Goal: Task Accomplishment & Management: Manage account settings

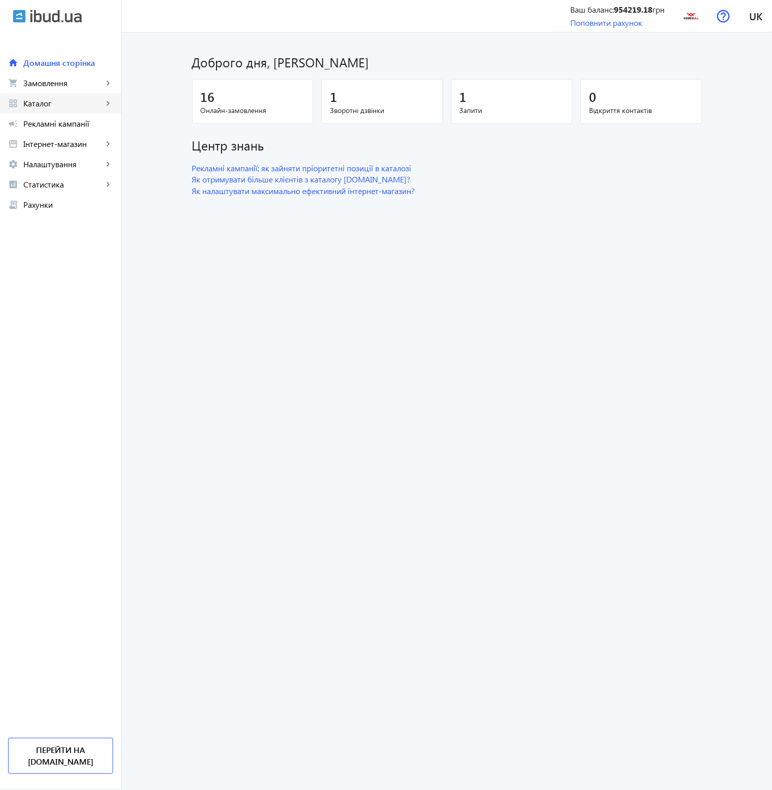
click at [85, 105] on span "Каталог" at bounding box center [63, 103] width 80 height 10
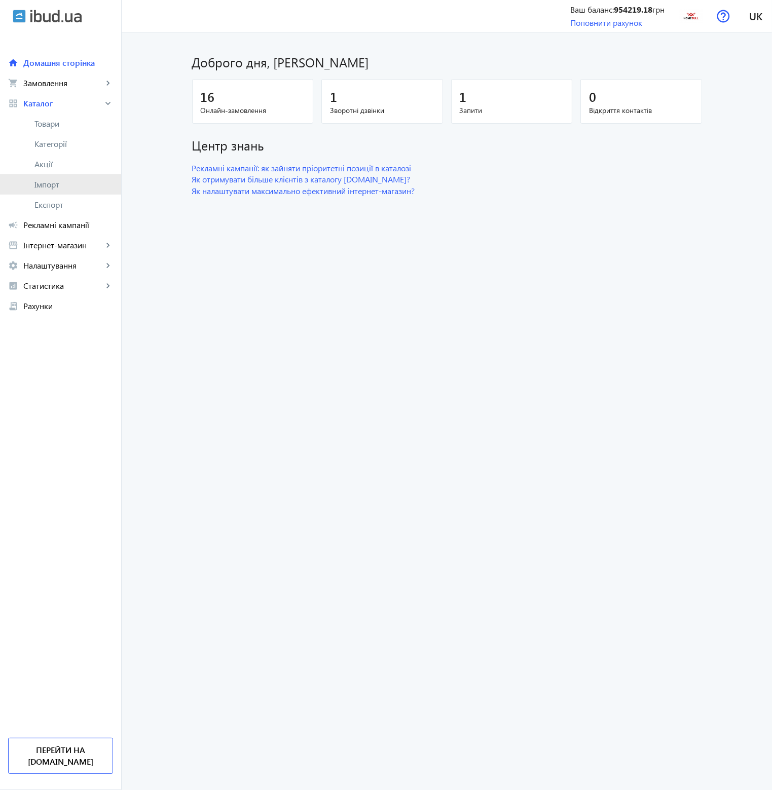
click at [59, 188] on span "Імпорт" at bounding box center [73, 184] width 79 height 10
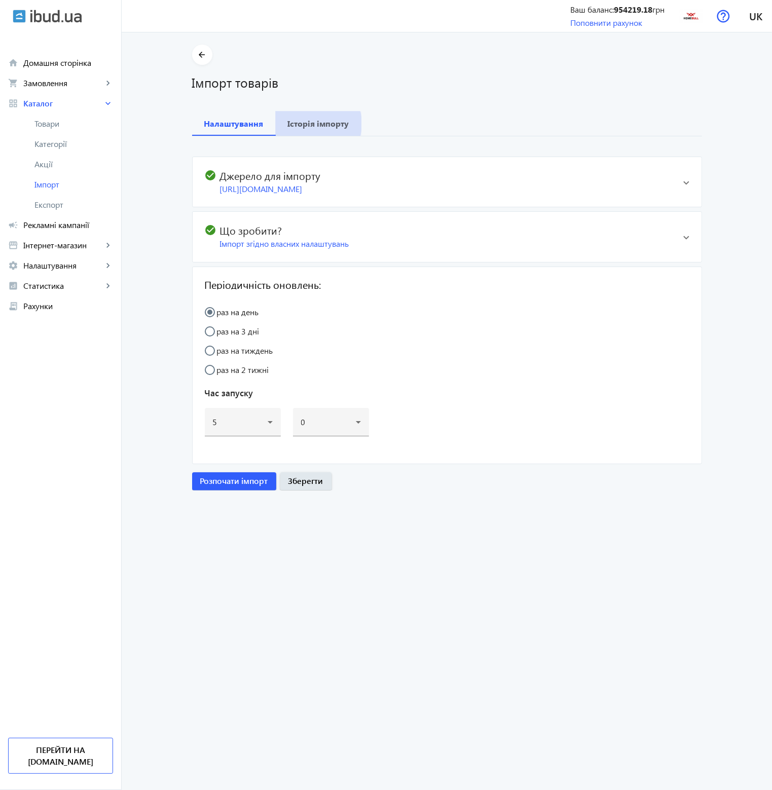
click at [308, 124] on b "Історія імпорту" at bounding box center [318, 124] width 61 height 8
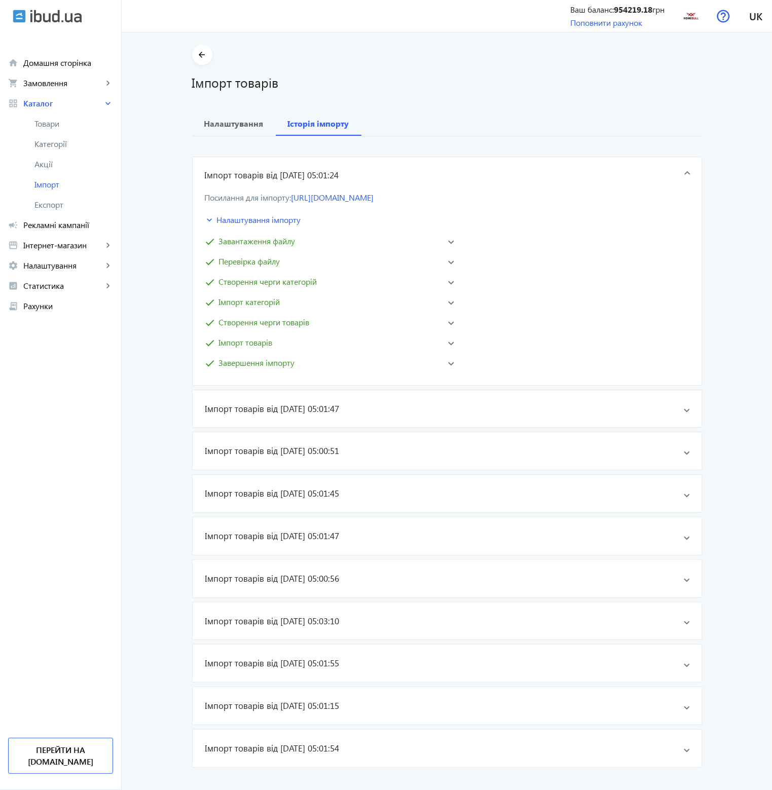
click at [326, 369] on mat-panel-title "check Завершення імпорту" at bounding box center [322, 363] width 235 height 12
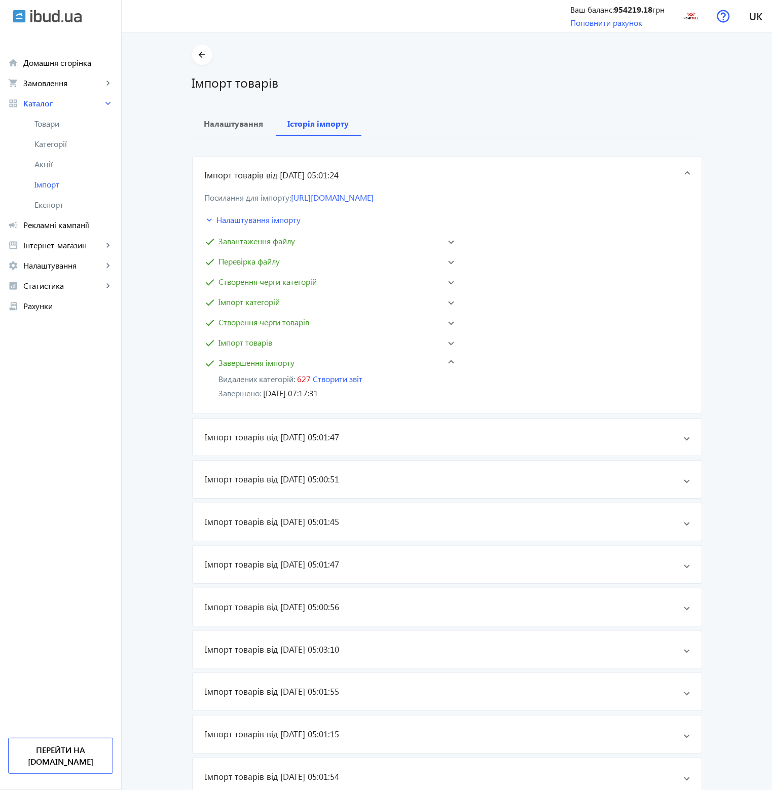
click at [328, 348] on mat-panel-title "check Імпорт товарів" at bounding box center [322, 343] width 235 height 12
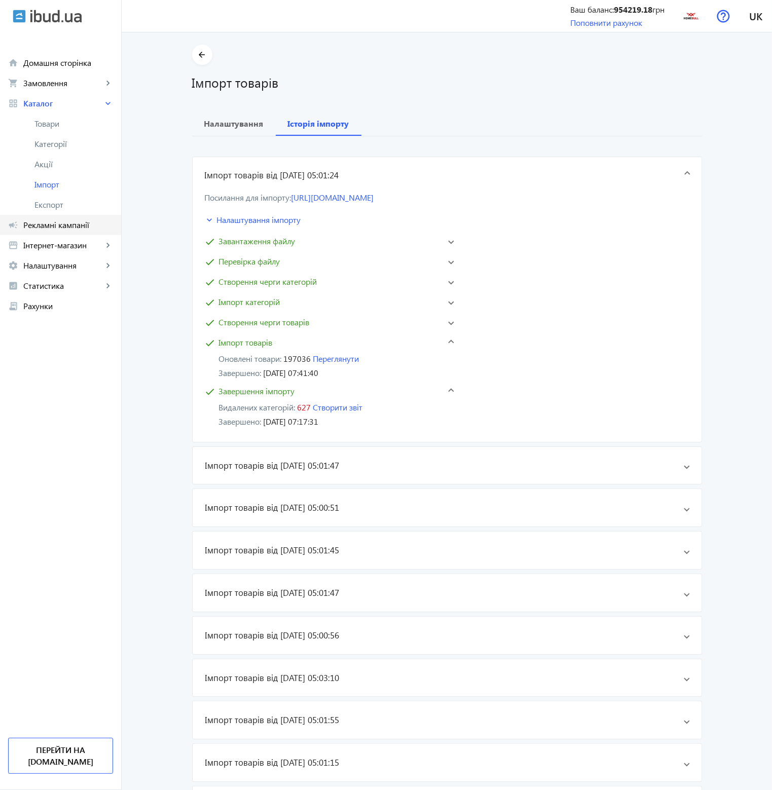
click at [79, 233] on link "campaign Рекламні кампанії" at bounding box center [60, 225] width 121 height 20
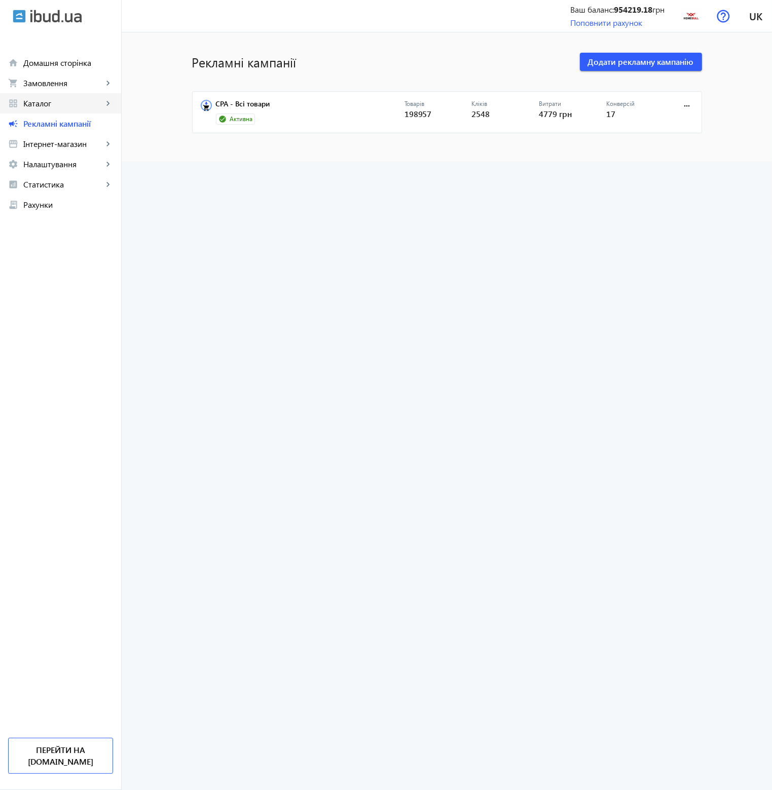
click at [69, 103] on span "Каталог" at bounding box center [63, 103] width 80 height 10
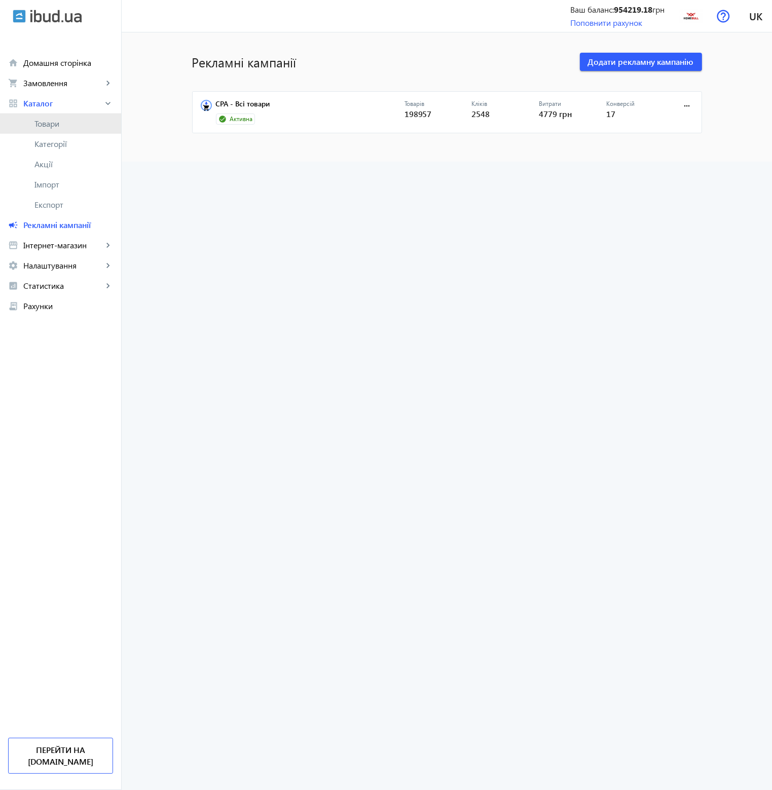
click at [66, 129] on link "Товари" at bounding box center [60, 124] width 121 height 20
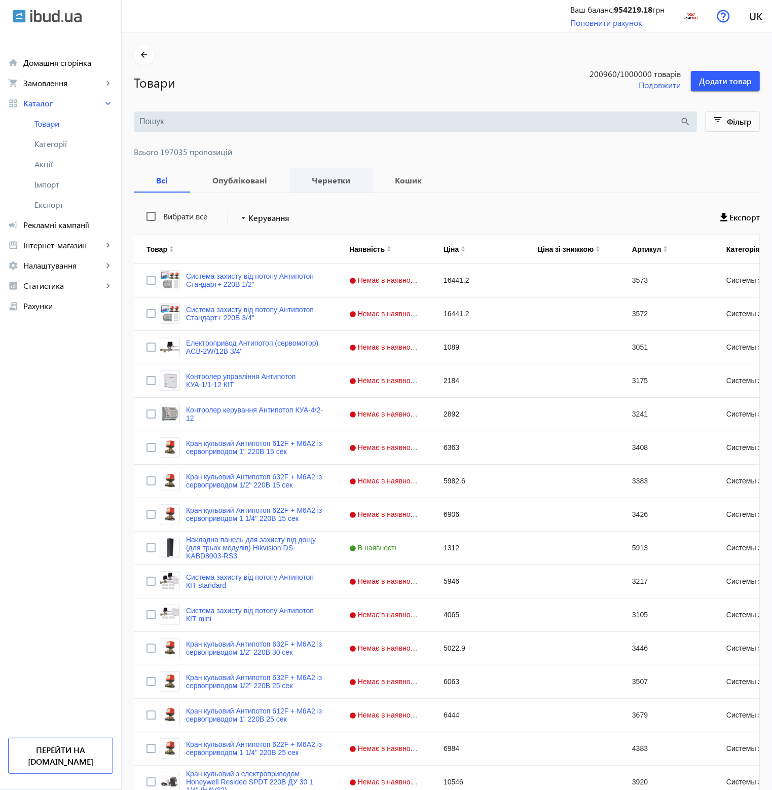
click at [313, 176] on b "Чернетки" at bounding box center [331, 180] width 59 height 8
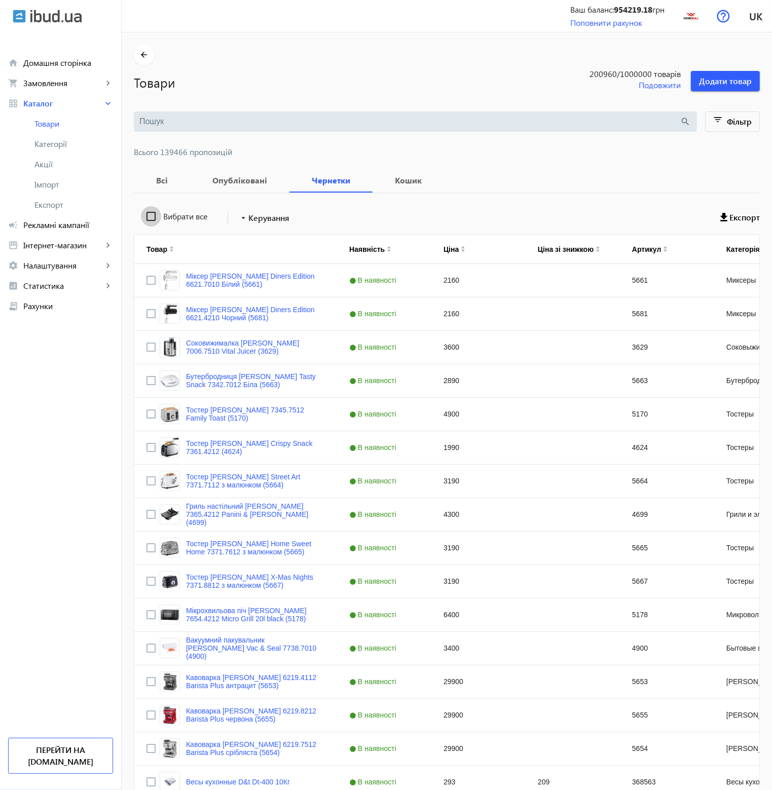
click at [143, 217] on input "Вибрати все" at bounding box center [151, 216] width 20 height 20
checkbox input "true"
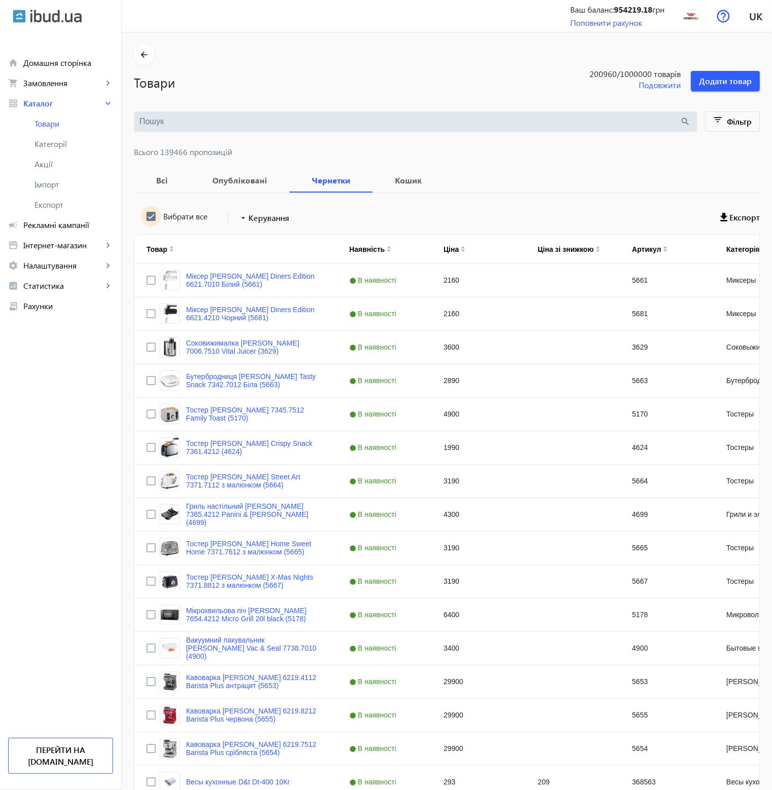
checkbox input "true"
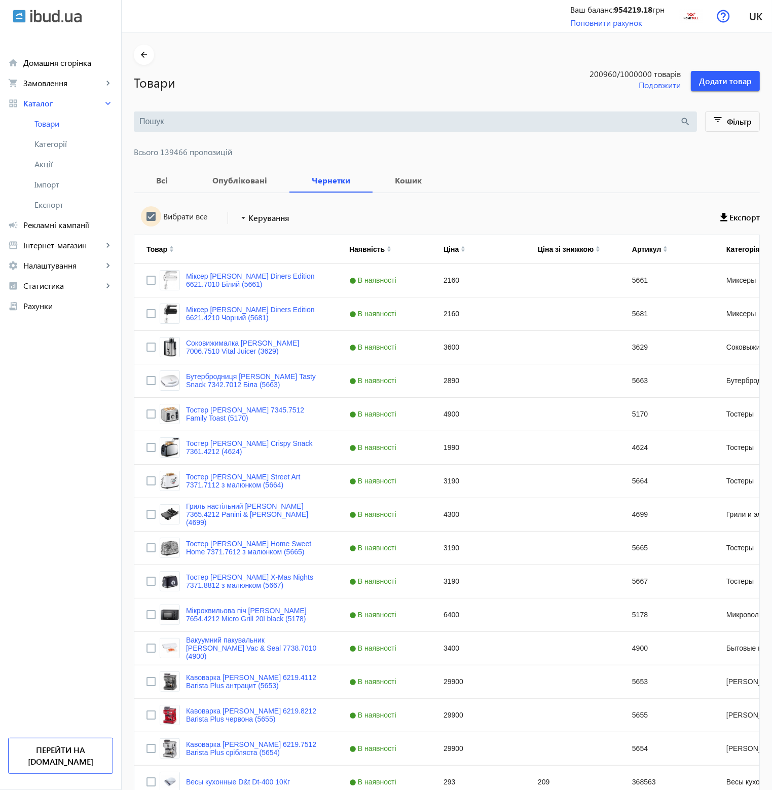
checkbox input "true"
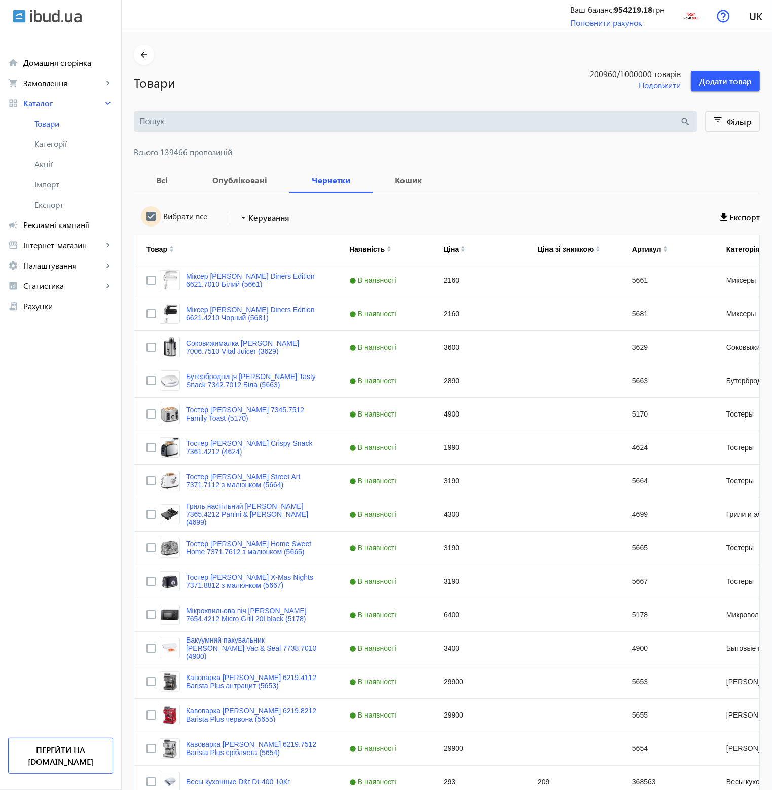
checkbox input "true"
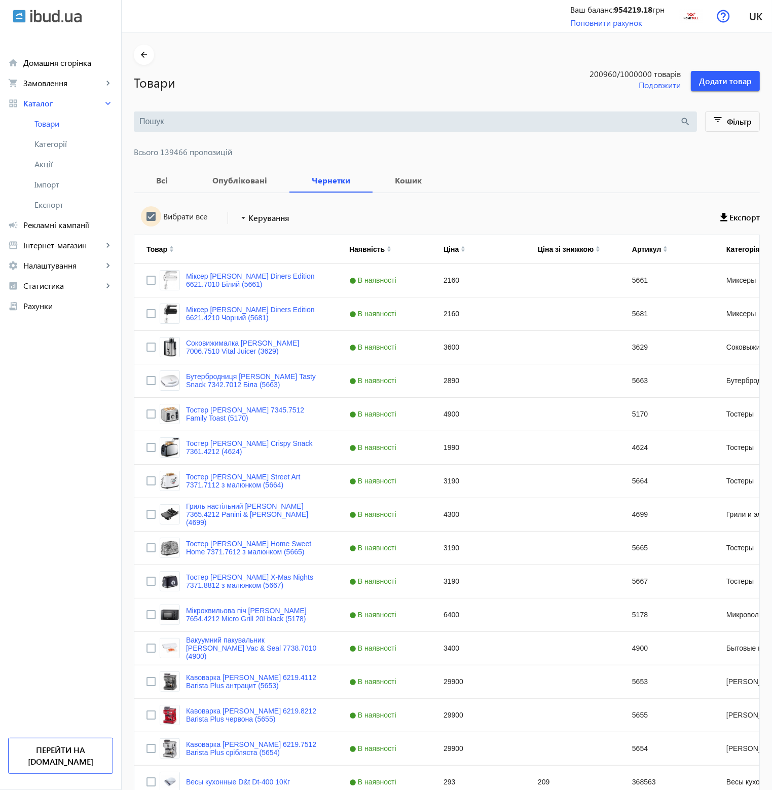
checkbox input "true"
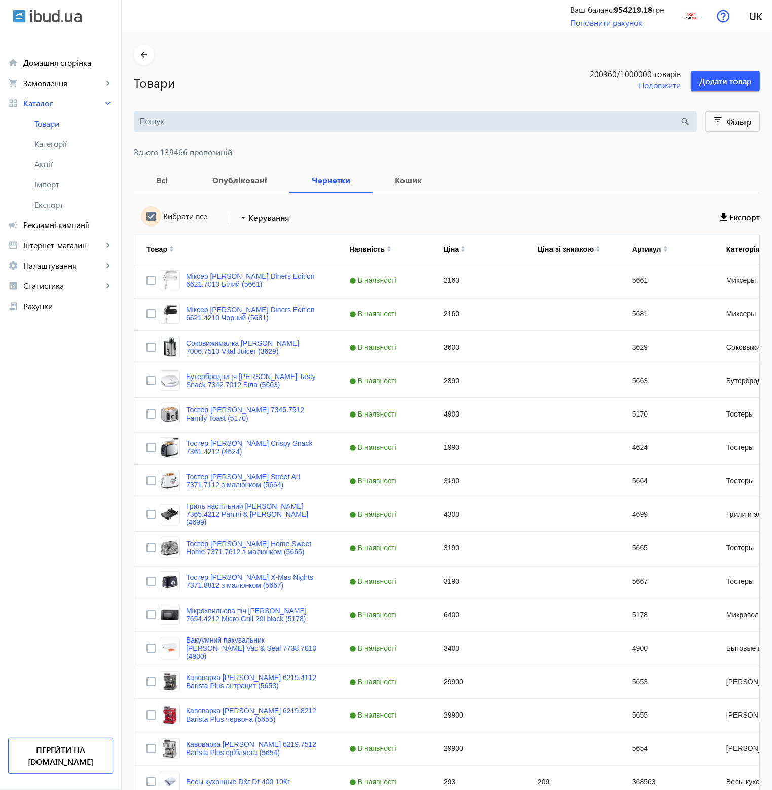
checkbox input "true"
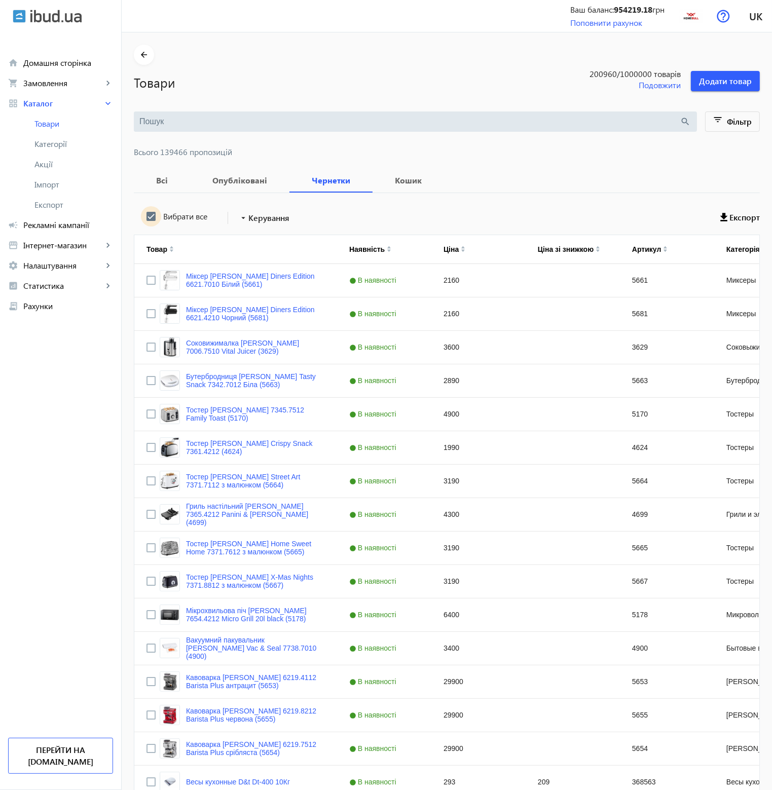
checkbox input "true"
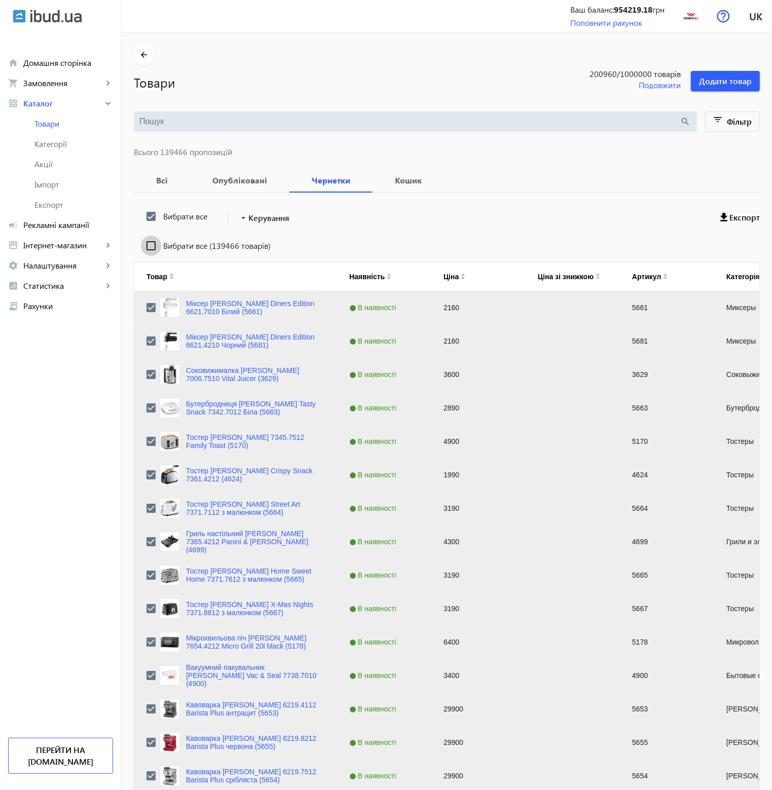
click at [147, 247] on input "Вибрати все (139466 товарів)" at bounding box center [151, 246] width 20 height 20
checkbox input "true"
click at [267, 220] on span "Керування" at bounding box center [268, 218] width 41 height 12
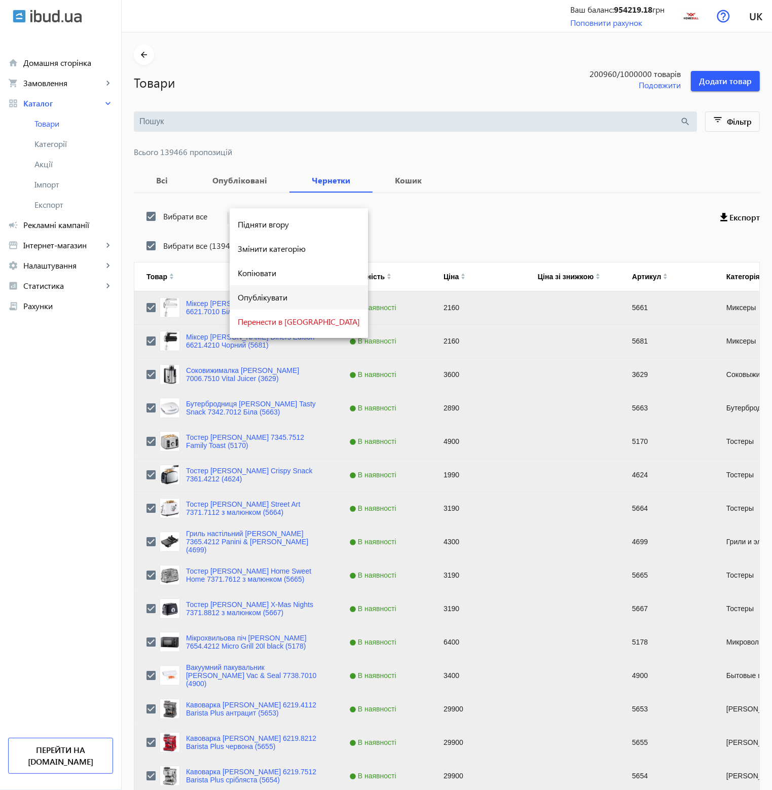
click at [271, 296] on span "Опублікувати" at bounding box center [299, 298] width 122 height 8
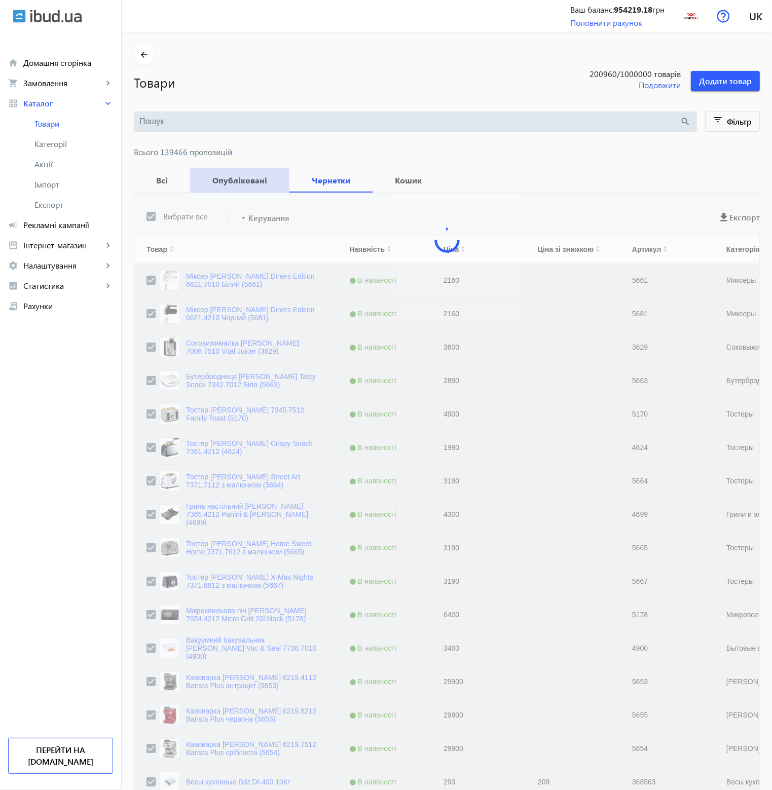
click at [256, 177] on b "Опубліковані" at bounding box center [239, 180] width 75 height 8
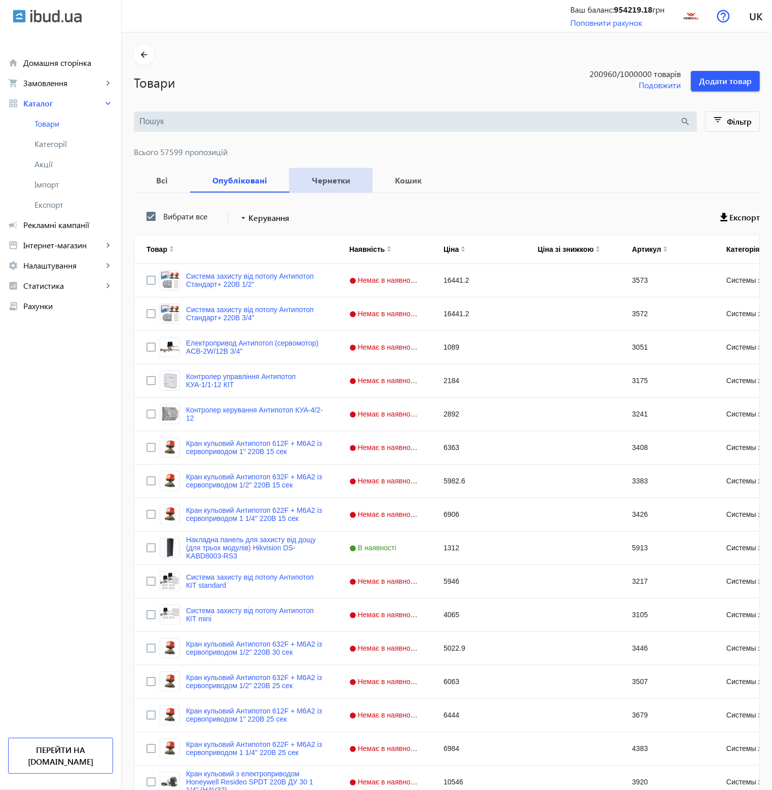
click at [321, 180] on b "Чернетки" at bounding box center [331, 180] width 59 height 8
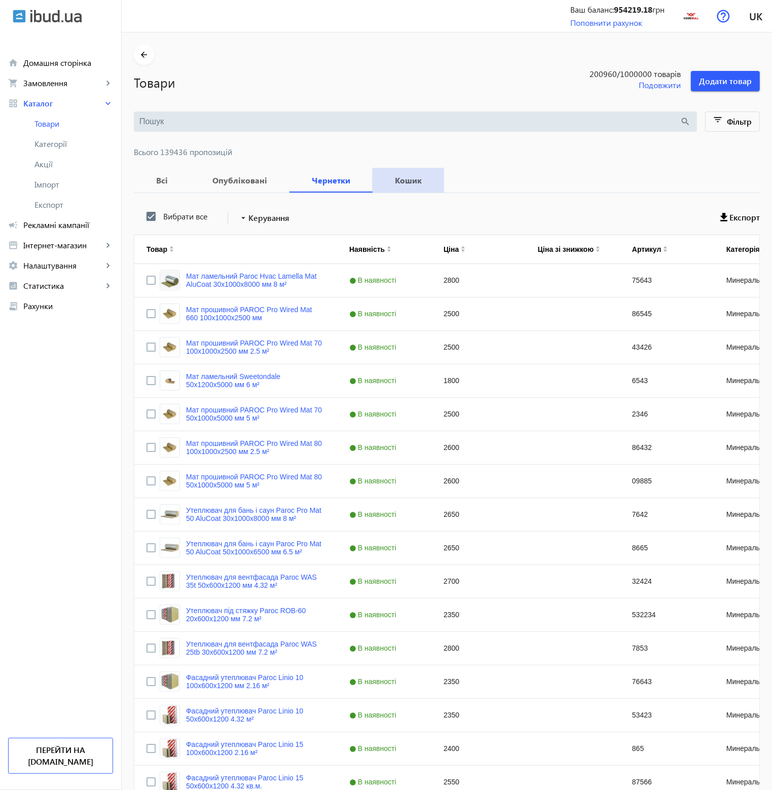
click at [405, 187] on span "Кошик" at bounding box center [408, 180] width 47 height 24
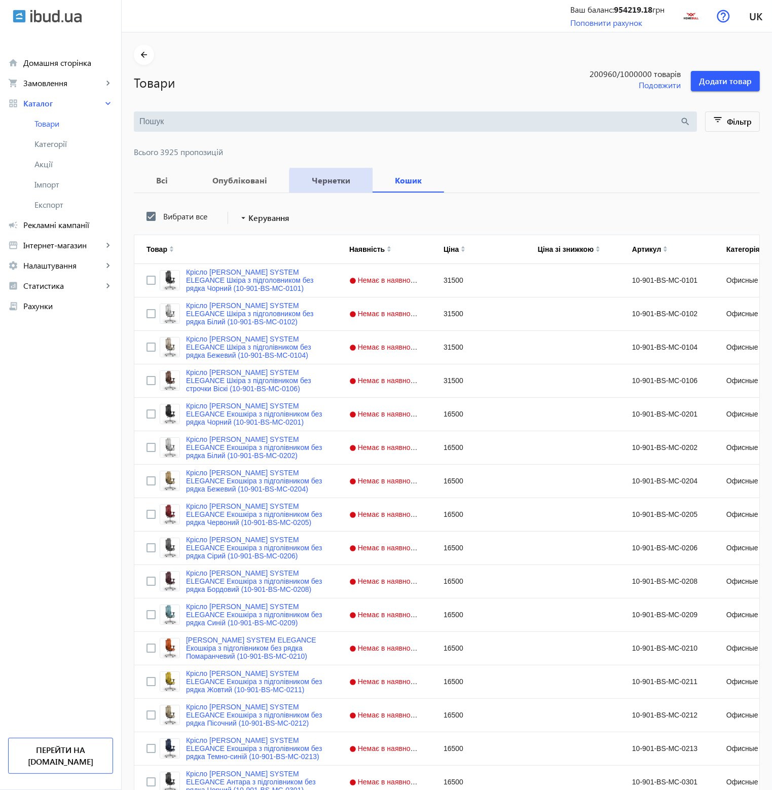
click at [329, 183] on b "Чернетки" at bounding box center [331, 180] width 59 height 8
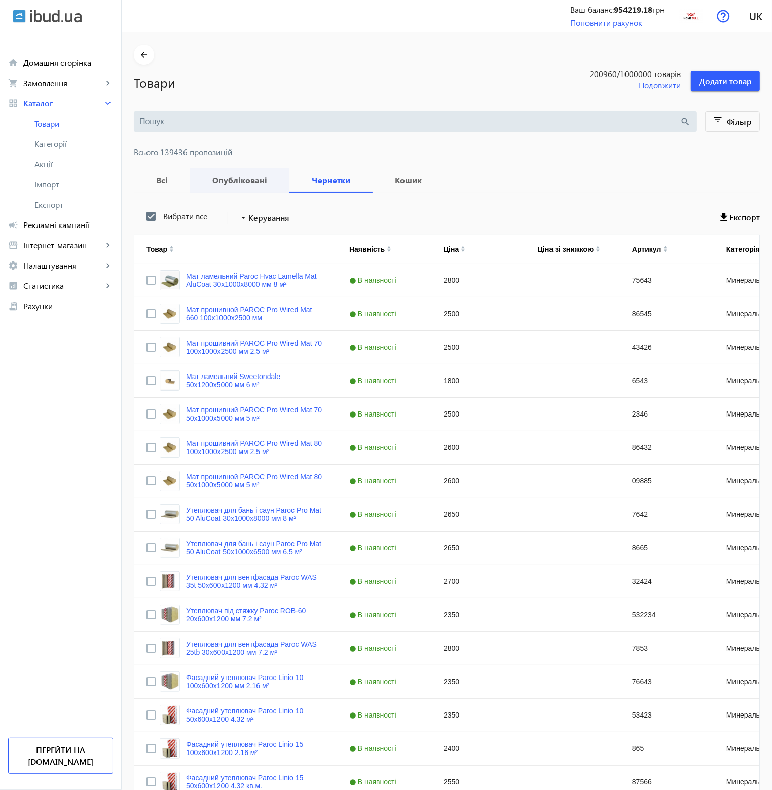
click at [246, 181] on b "Опубліковані" at bounding box center [239, 180] width 75 height 8
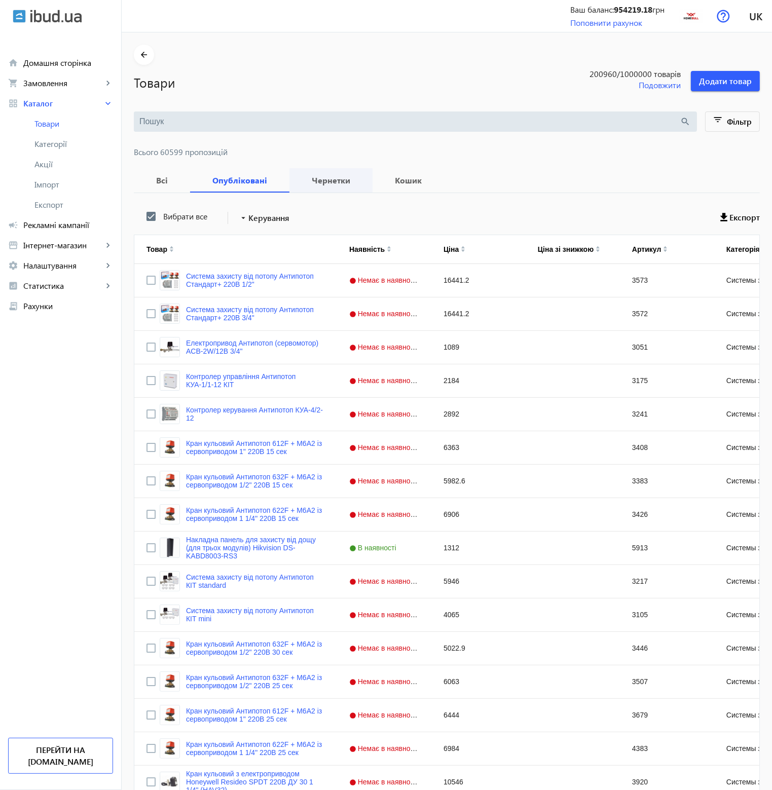
click at [306, 182] on b "Чернетки" at bounding box center [331, 180] width 59 height 8
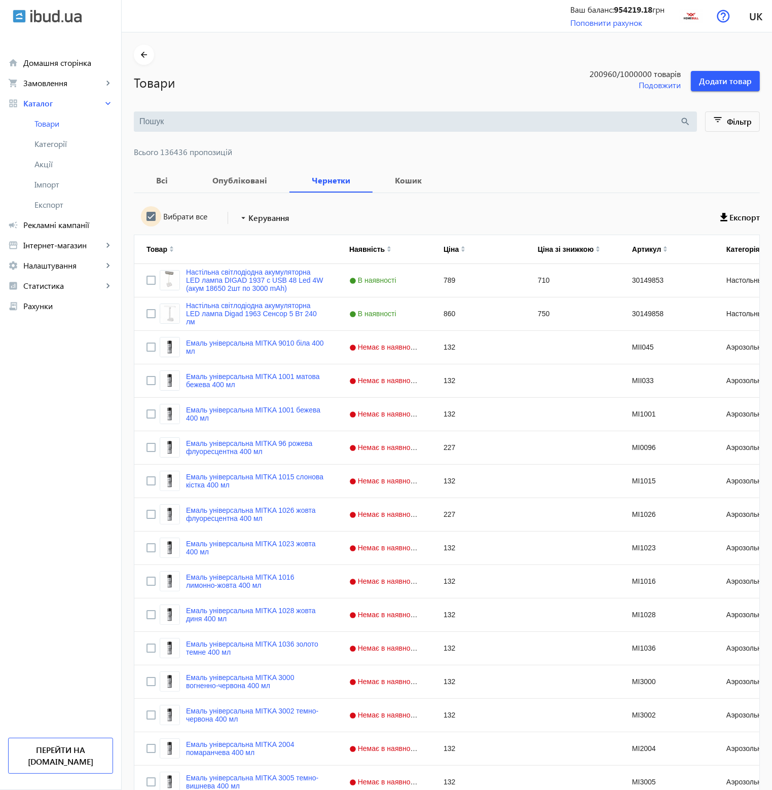
click at [150, 216] on input "Вибрати все" at bounding box center [151, 216] width 20 height 20
click at [143, 217] on input "Вибрати все" at bounding box center [151, 216] width 20 height 20
checkbox input "true"
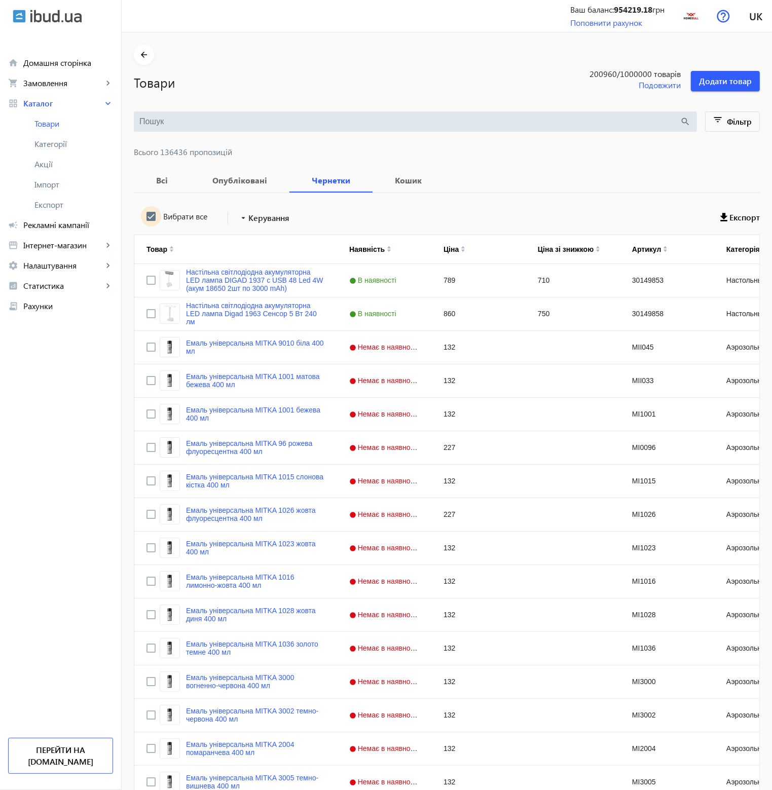
checkbox input "true"
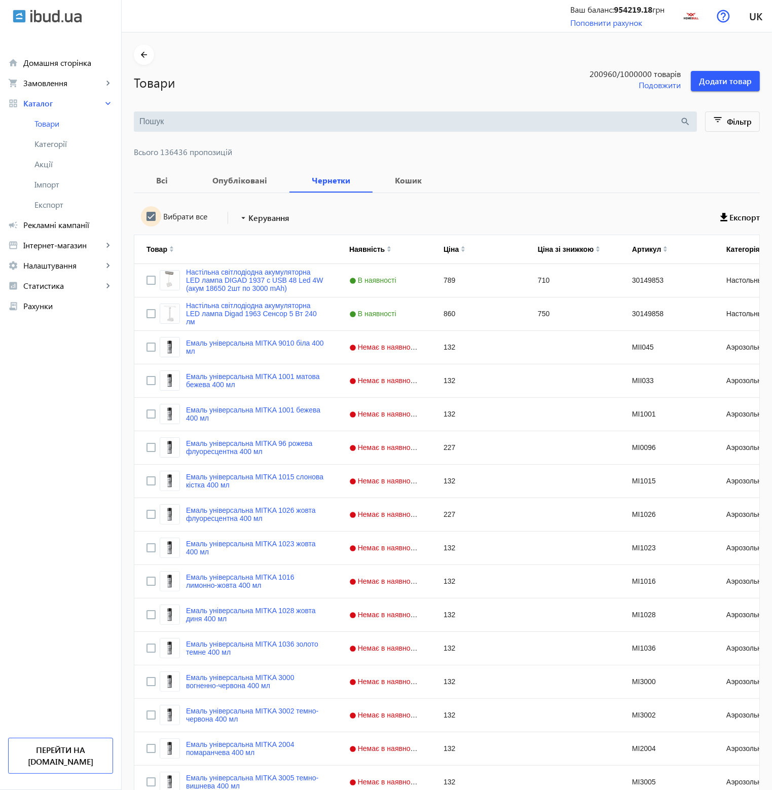
checkbox input "true"
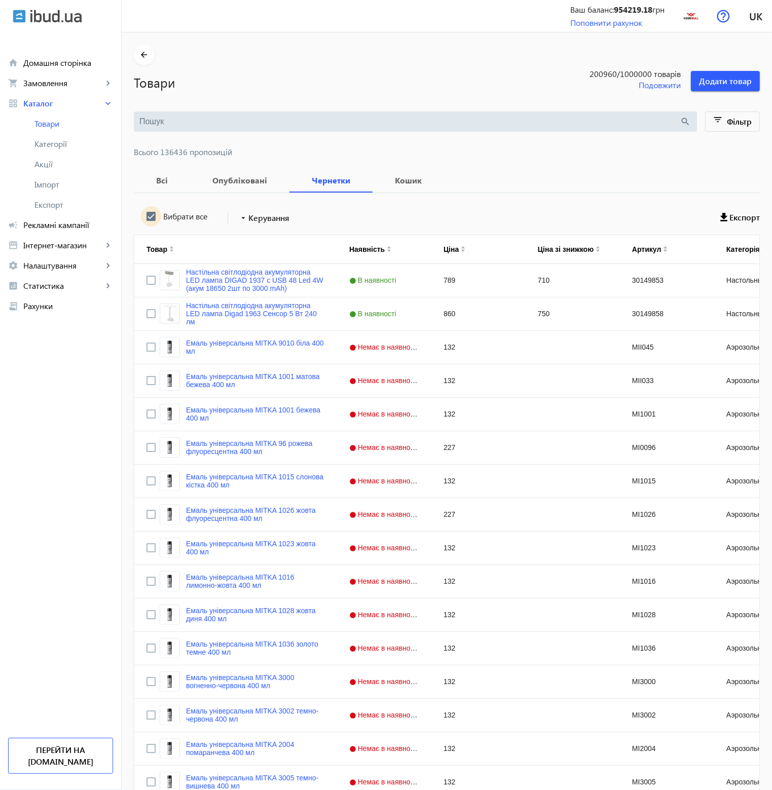
checkbox input "true"
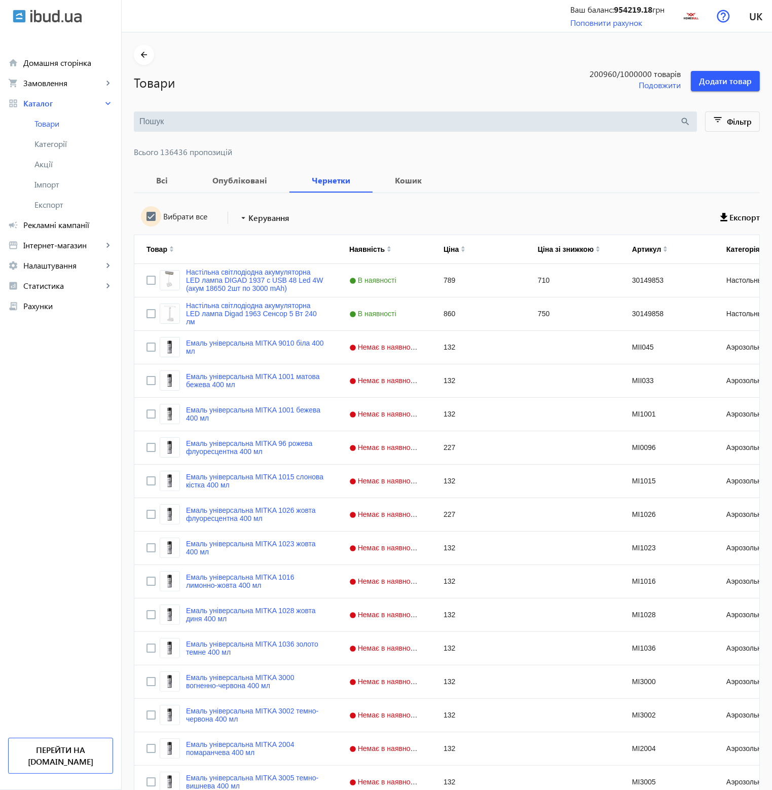
checkbox input "true"
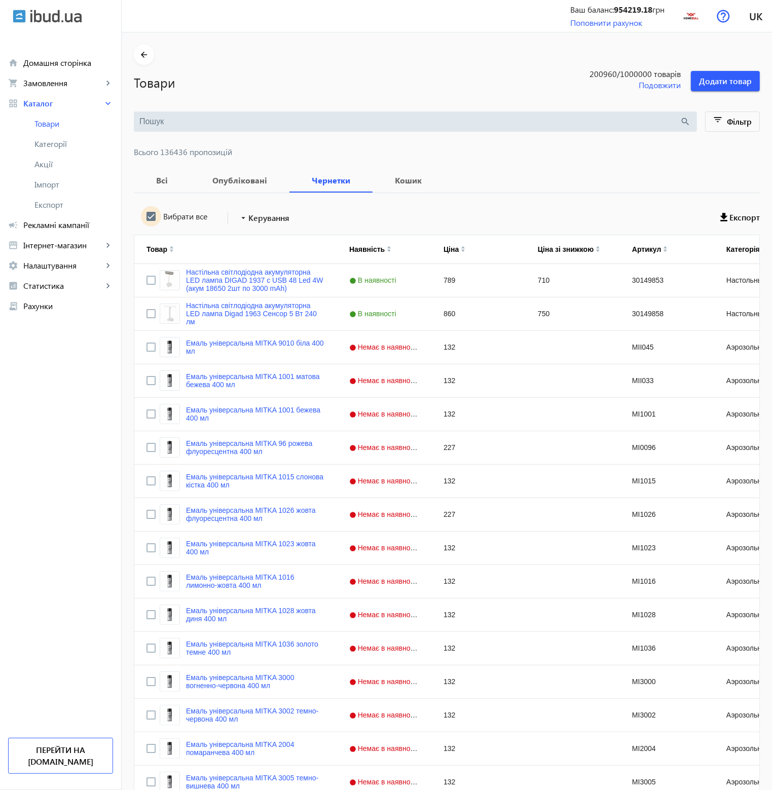
checkbox input "true"
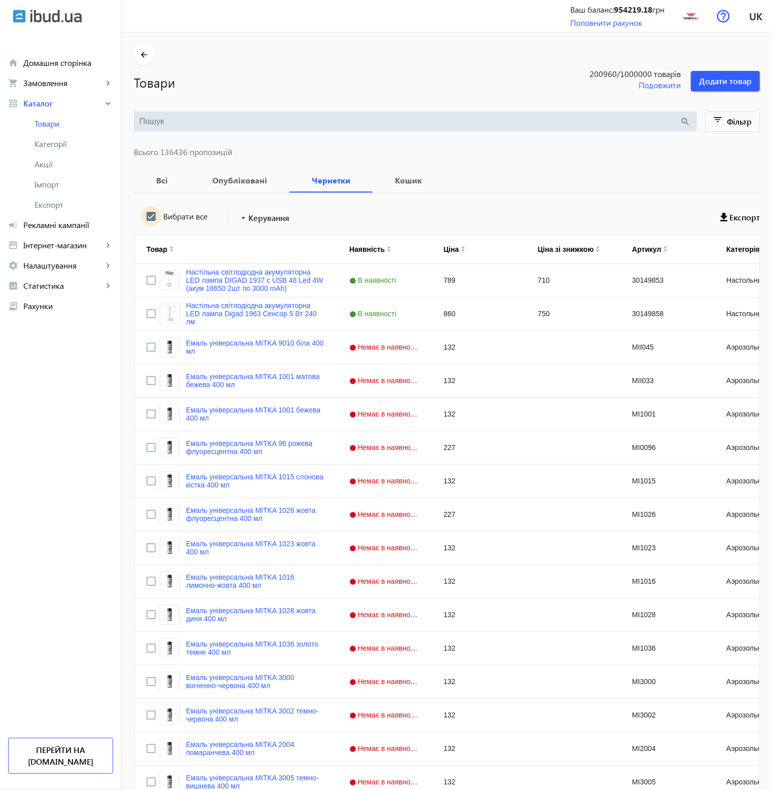
checkbox input "true"
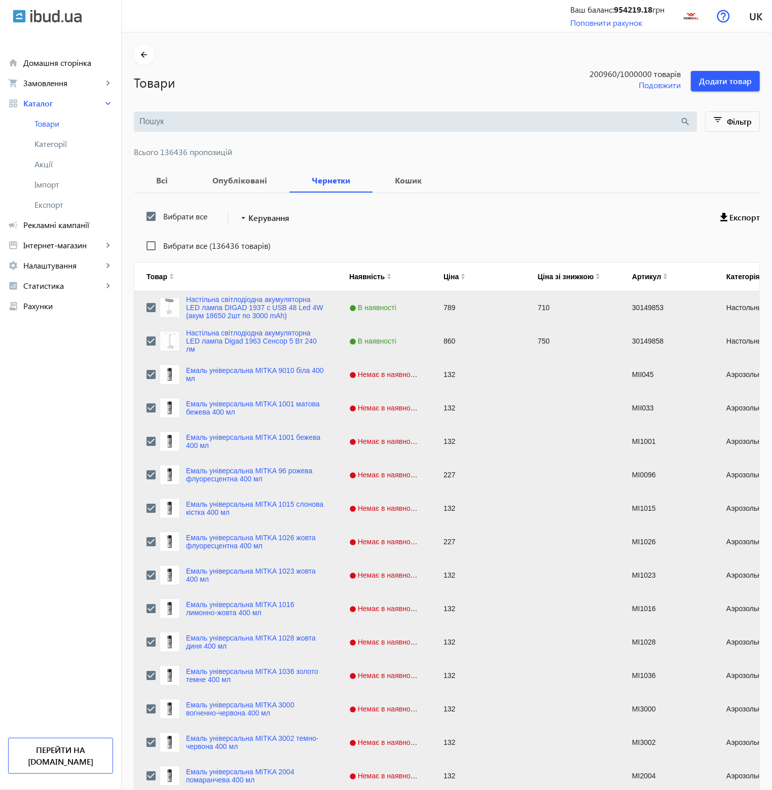
click at [181, 246] on label "Вибрати все (136436 товарів)" at bounding box center [216, 246] width 110 height 8
click at [161, 246] on input "Вибрати все (136436 товарів)" at bounding box center [151, 246] width 20 height 20
checkbox input "true"
click at [258, 221] on span "Керування" at bounding box center [268, 218] width 41 height 12
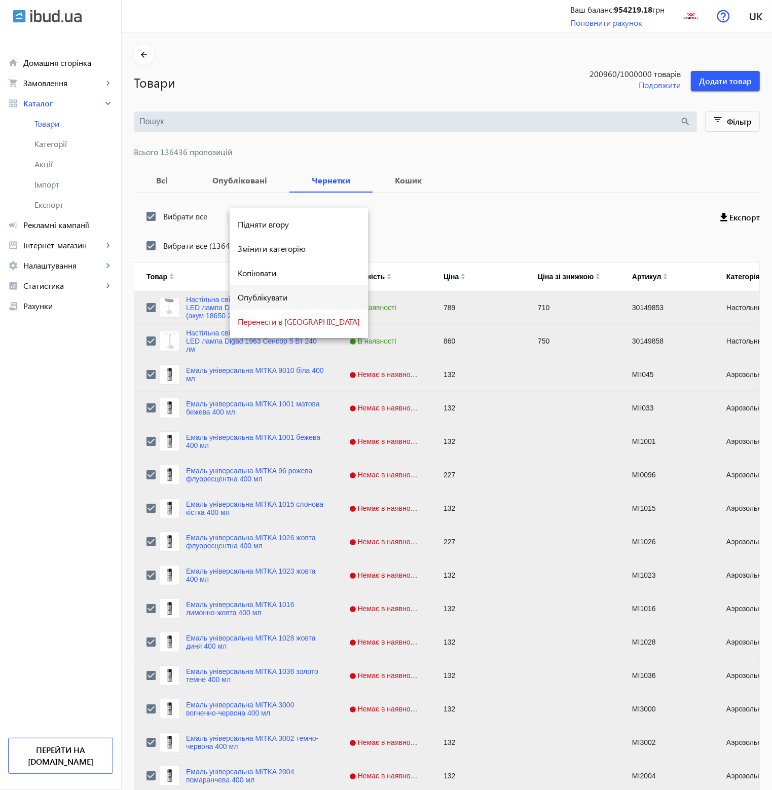
click at [272, 300] on span "Опублікувати" at bounding box center [299, 298] width 122 height 8
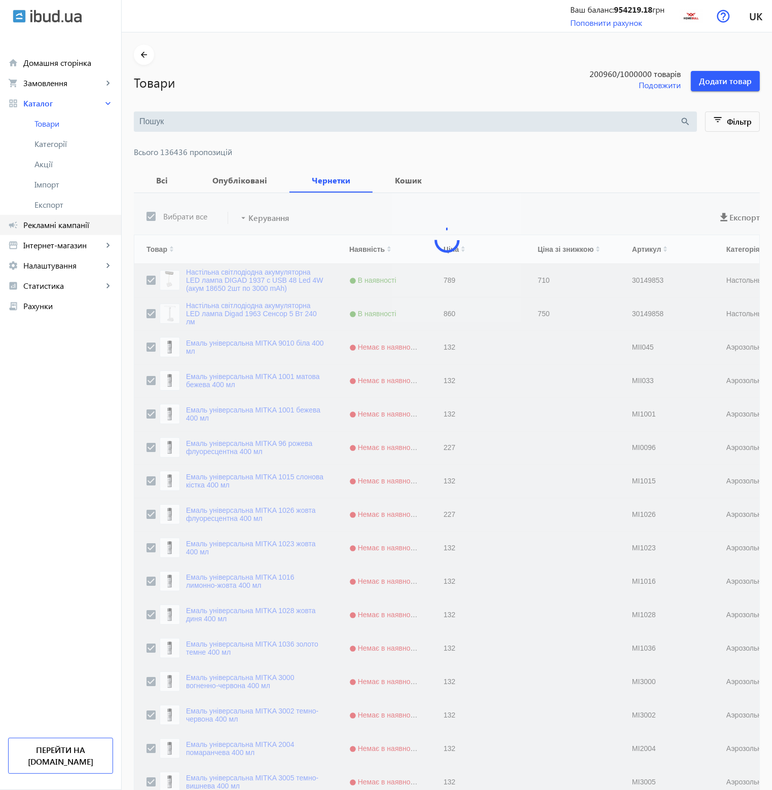
click at [81, 231] on link "campaign Рекламні кампанії" at bounding box center [60, 225] width 121 height 20
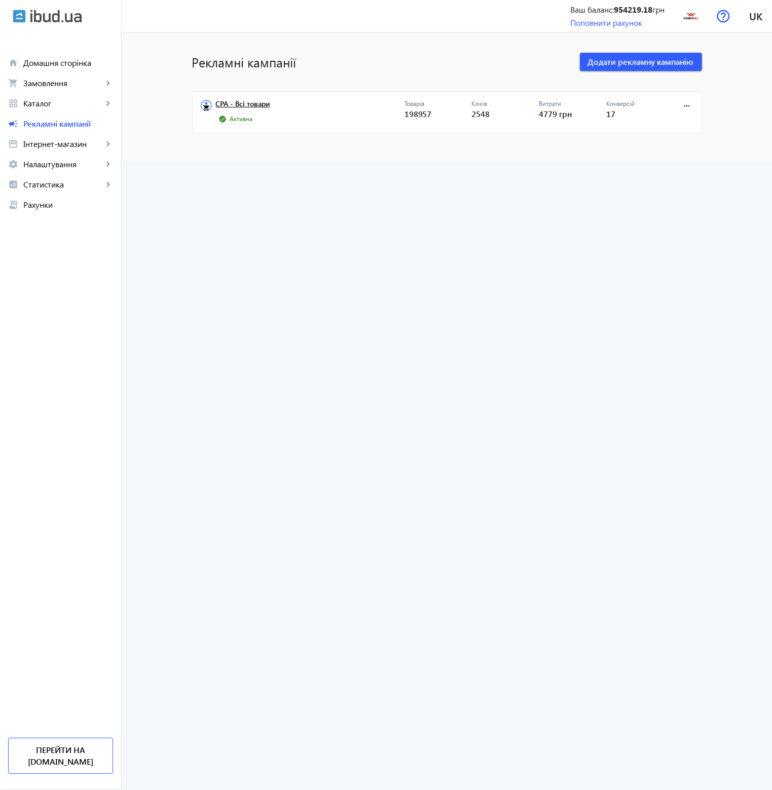
click at [253, 107] on link "CPA - Всі товари" at bounding box center [310, 107] width 189 height 14
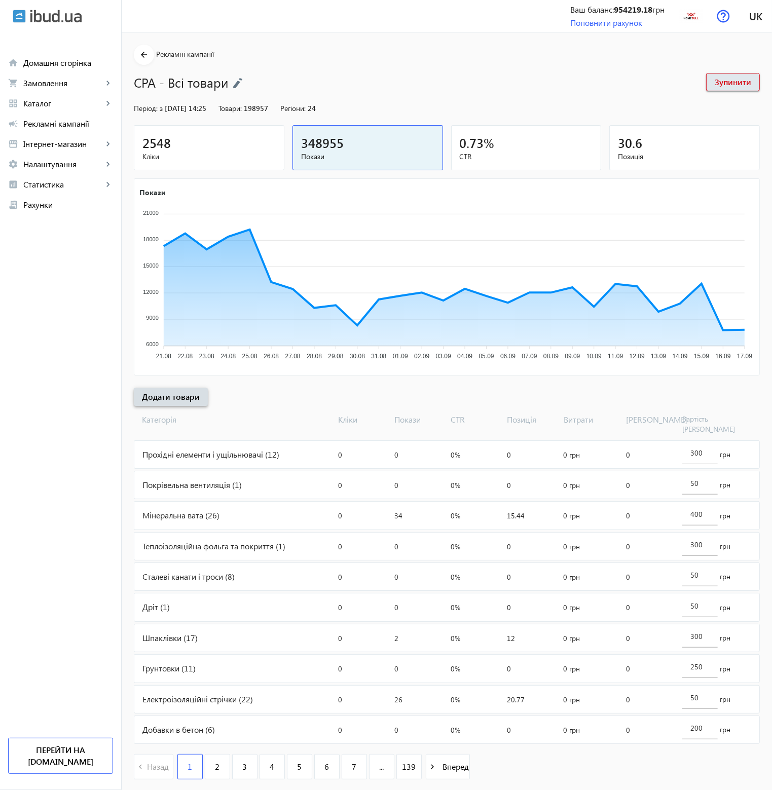
click at [181, 399] on span "Додати товари" at bounding box center [171, 396] width 58 height 11
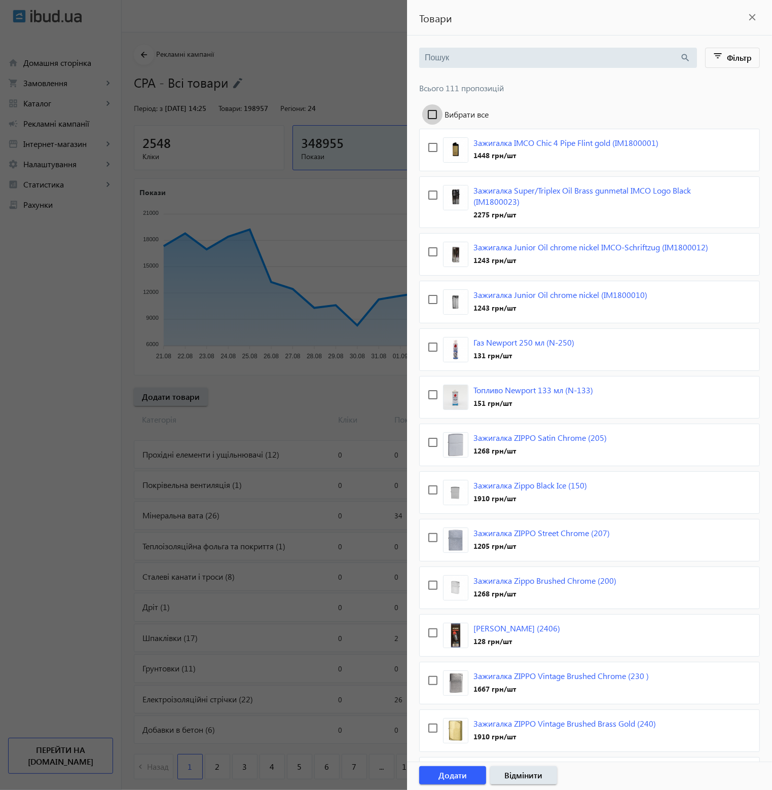
click at [432, 116] on input "Вибрати все" at bounding box center [432, 114] width 20 height 20
checkbox input "true"
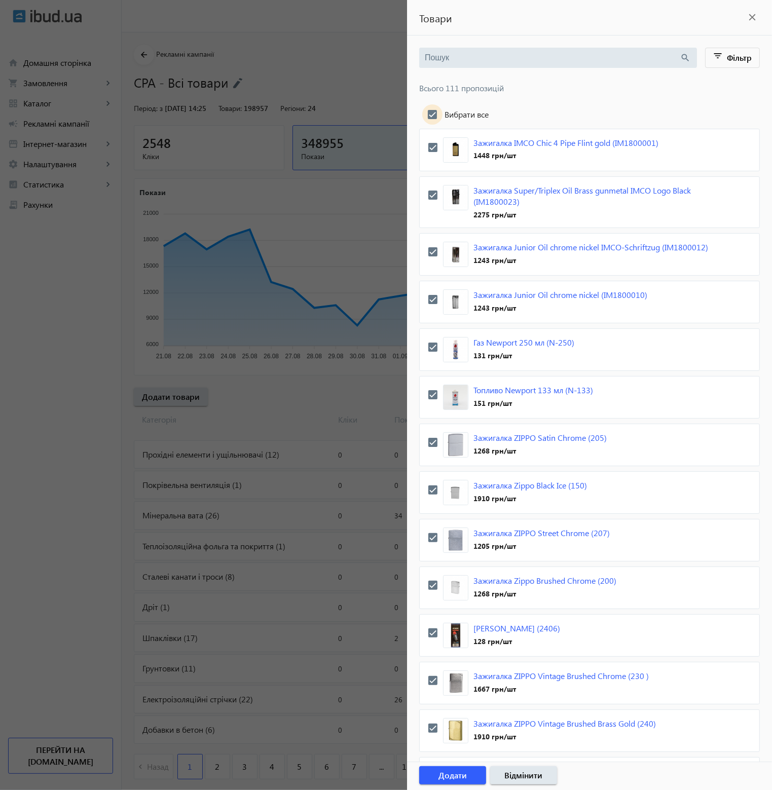
checkbox input "true"
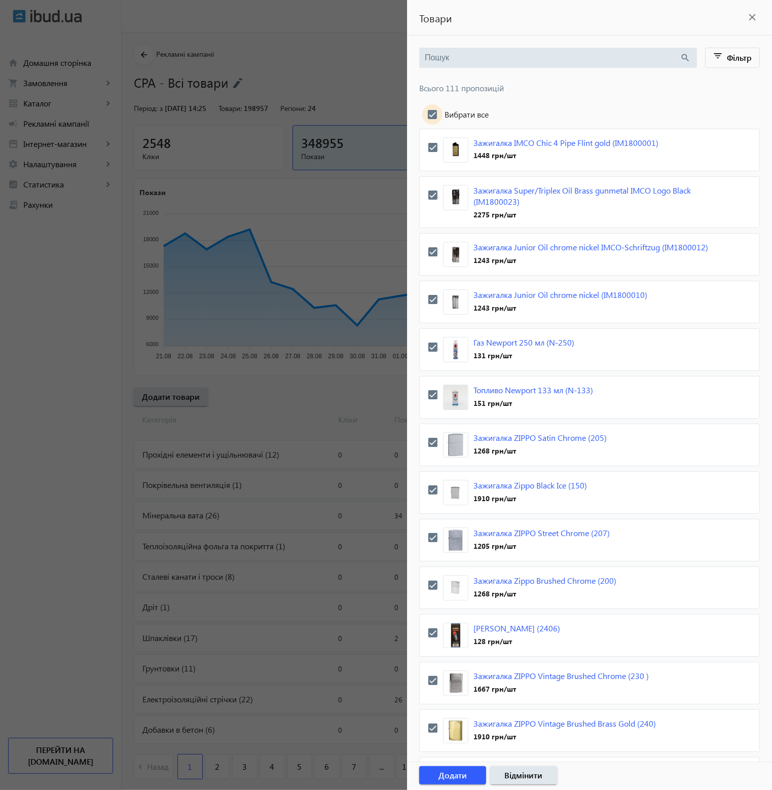
checkbox input "true"
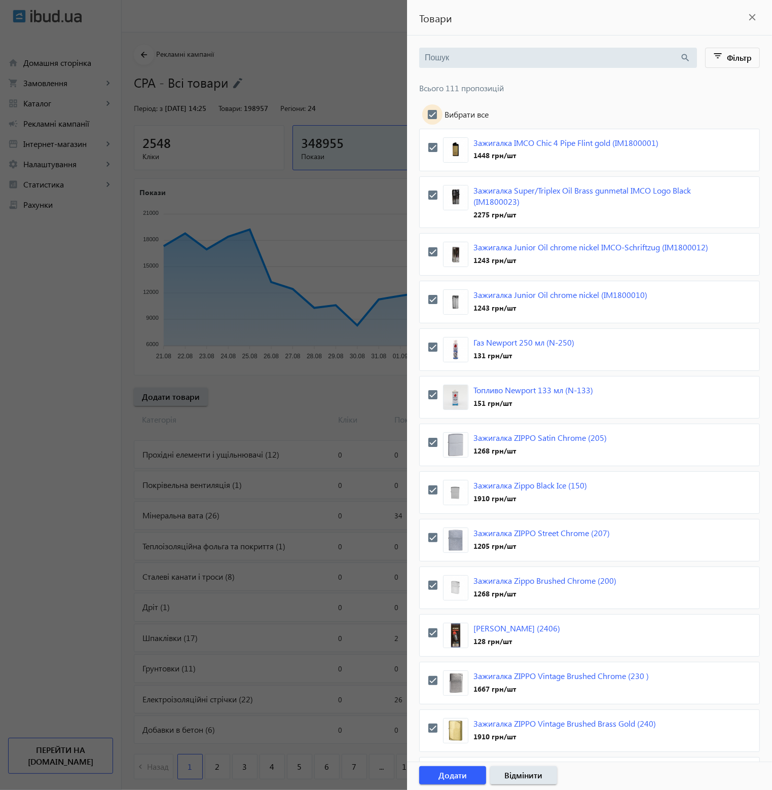
checkbox input "true"
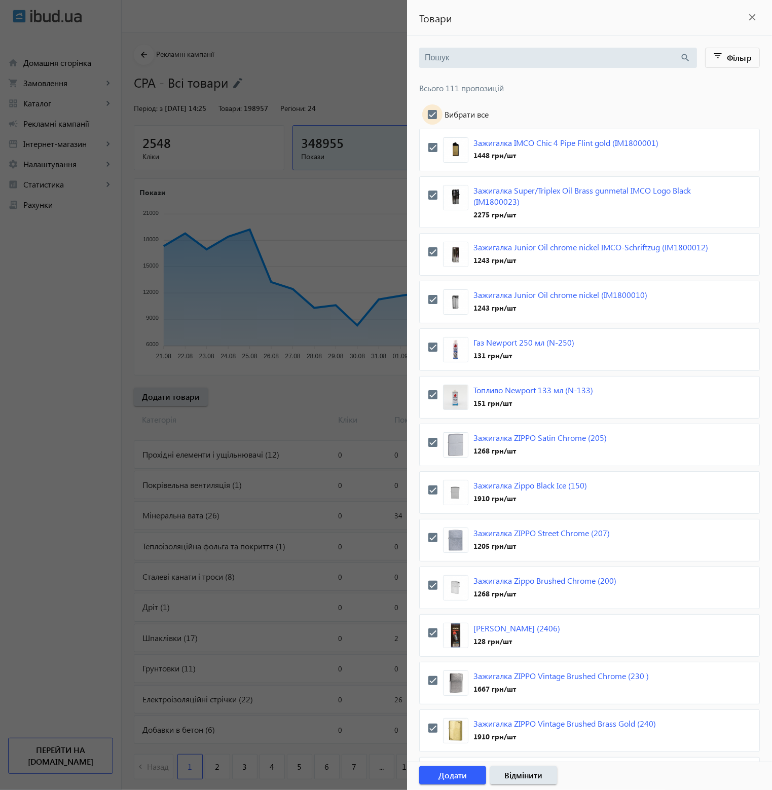
checkbox input "true"
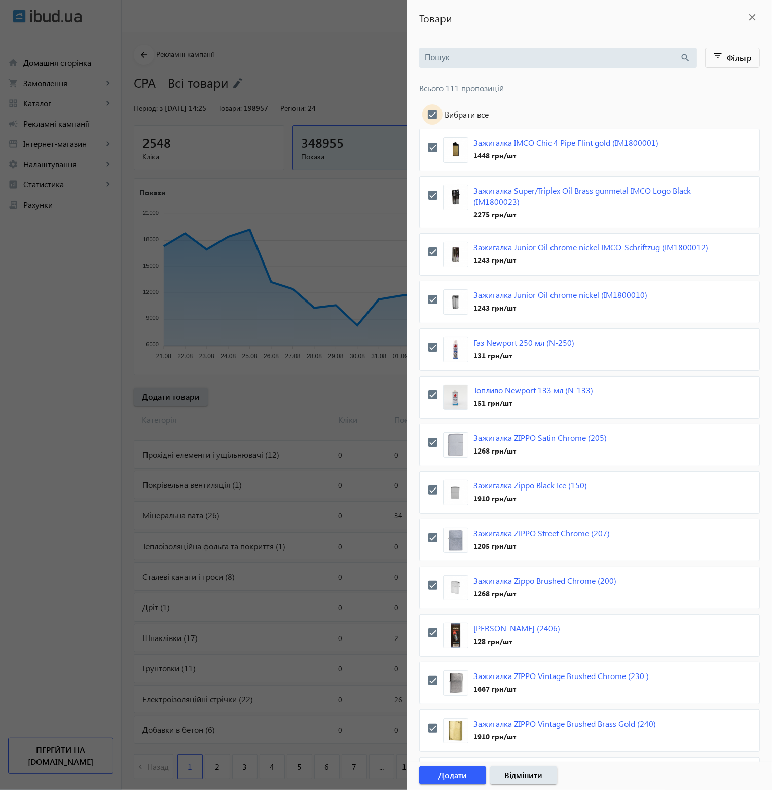
checkbox input "true"
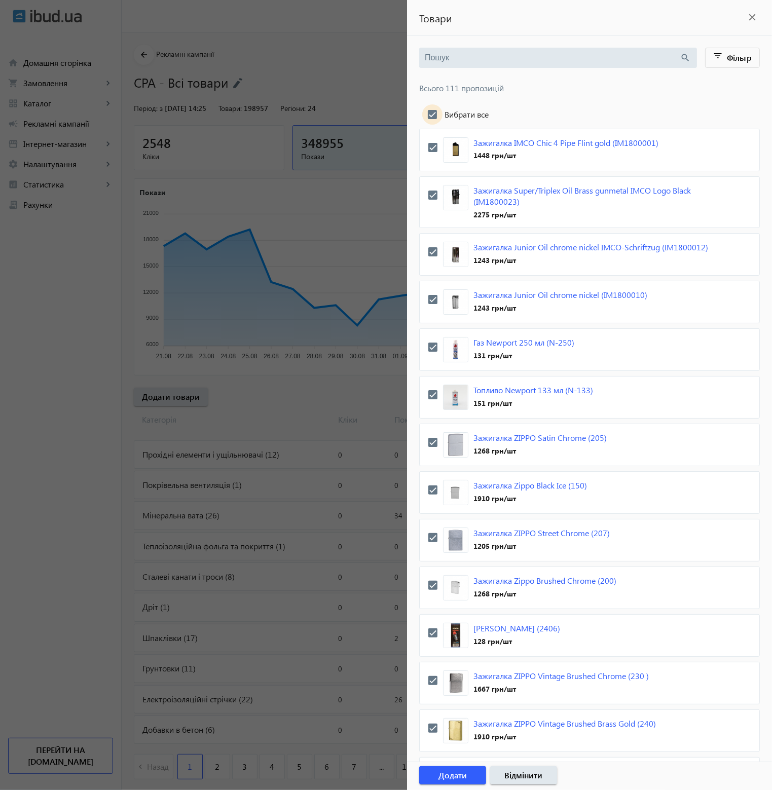
checkbox input "true"
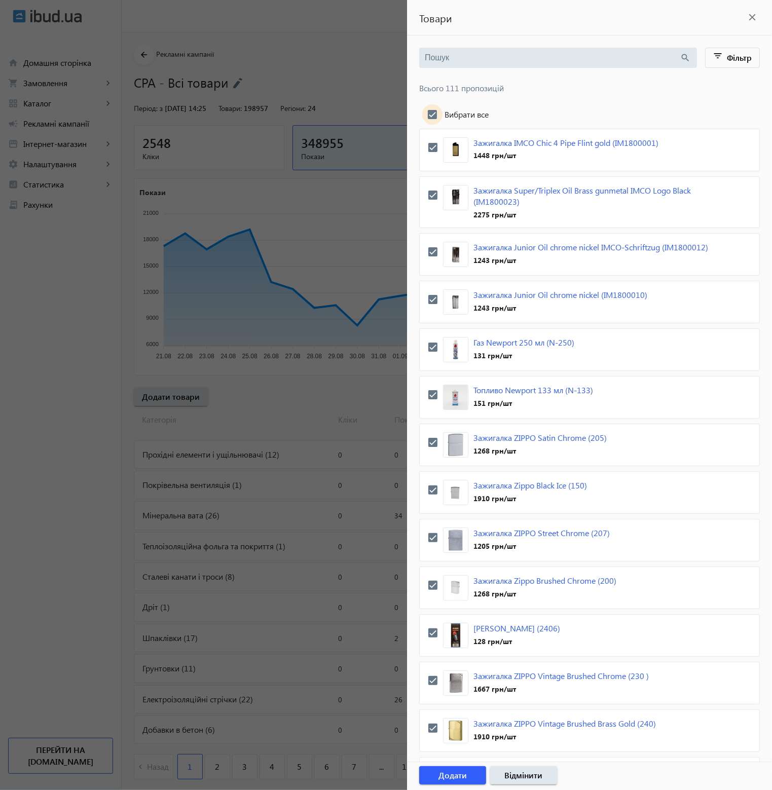
checkbox input "true"
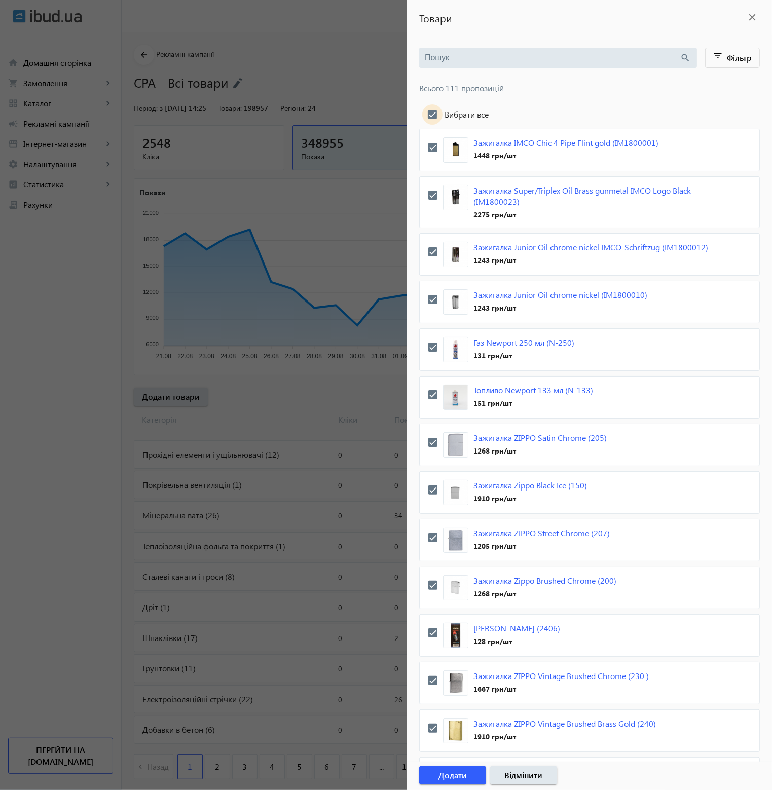
checkbox input "true"
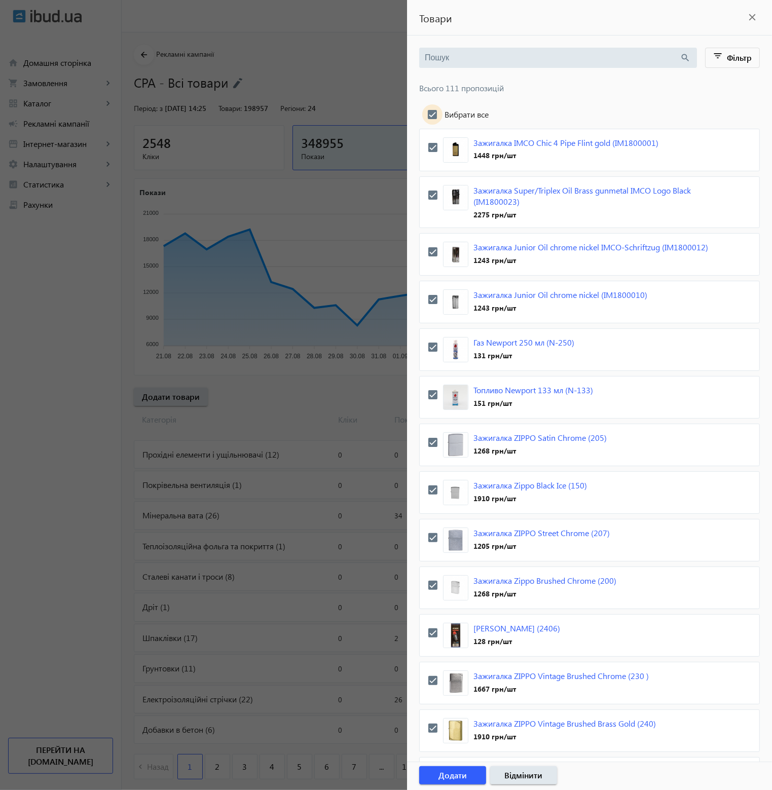
checkbox input "true"
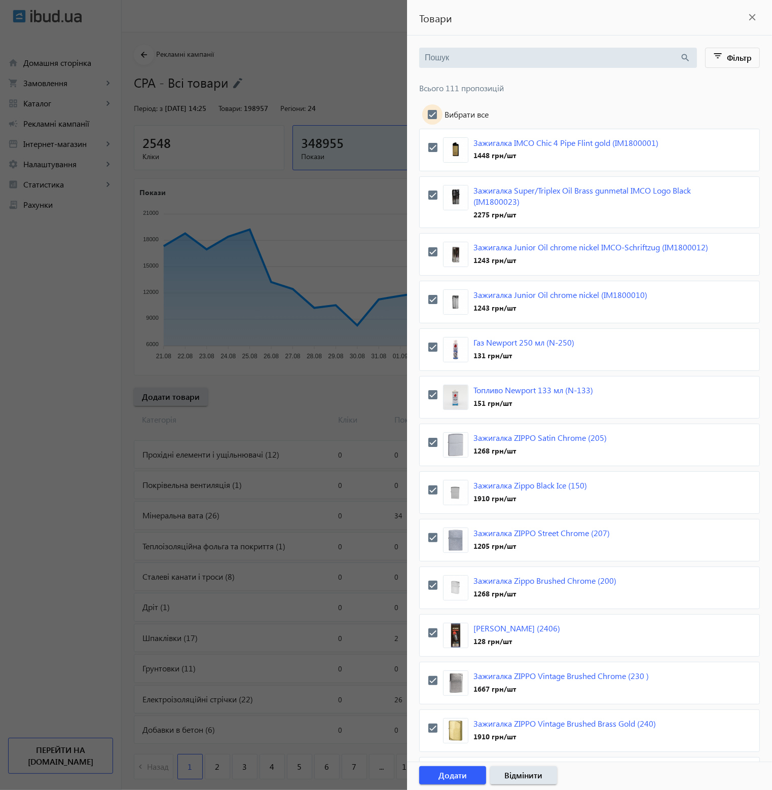
checkbox input "true"
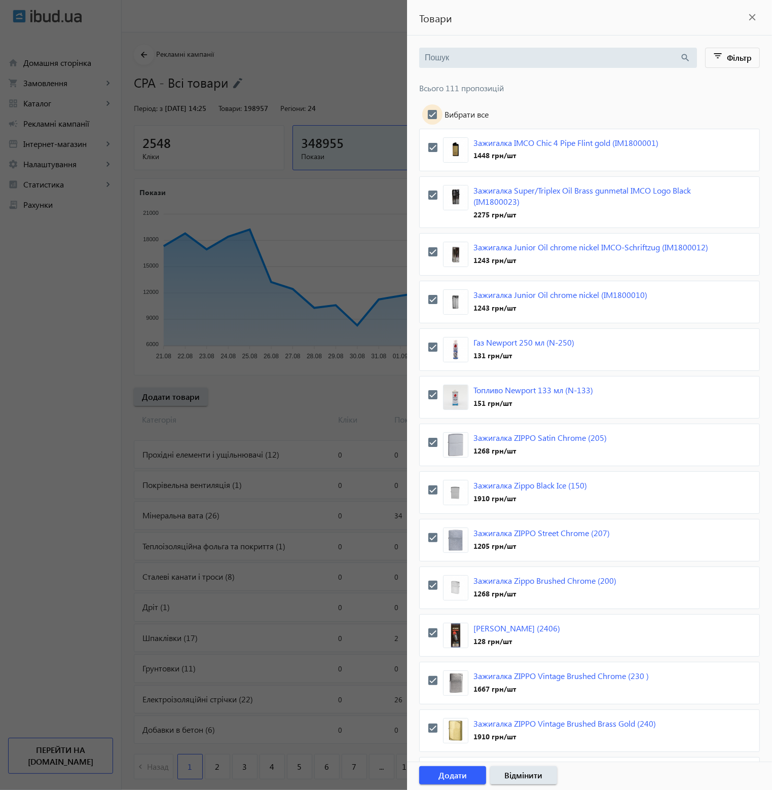
checkbox input "true"
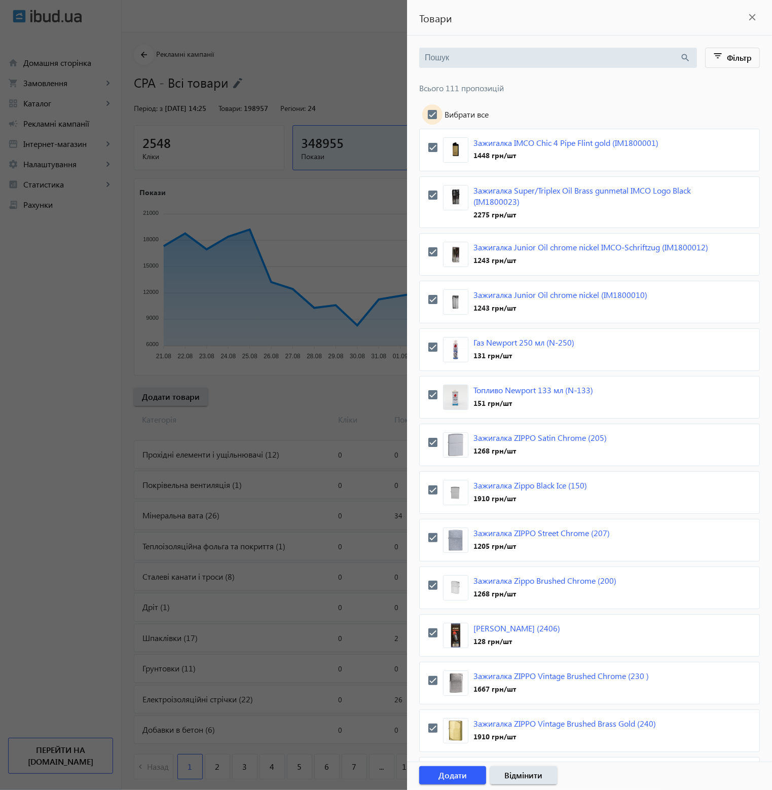
checkbox input "true"
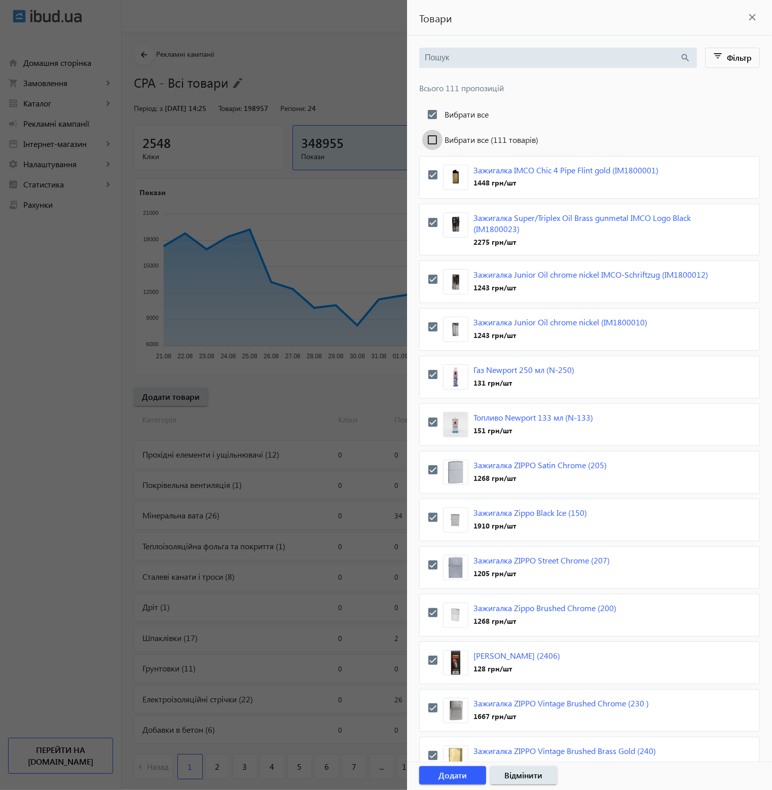
click at [429, 143] on input "Вибрати все (111 товарів)" at bounding box center [432, 140] width 20 height 20
checkbox input "true"
click at [475, 780] on span "button" at bounding box center [452, 776] width 67 height 24
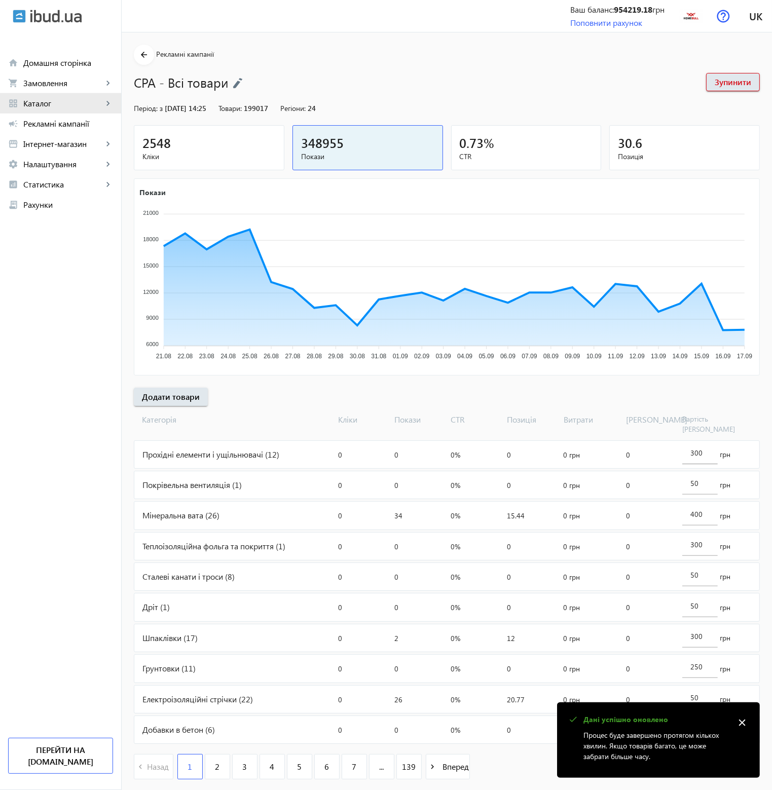
click at [87, 100] on span "Каталог" at bounding box center [63, 103] width 80 height 10
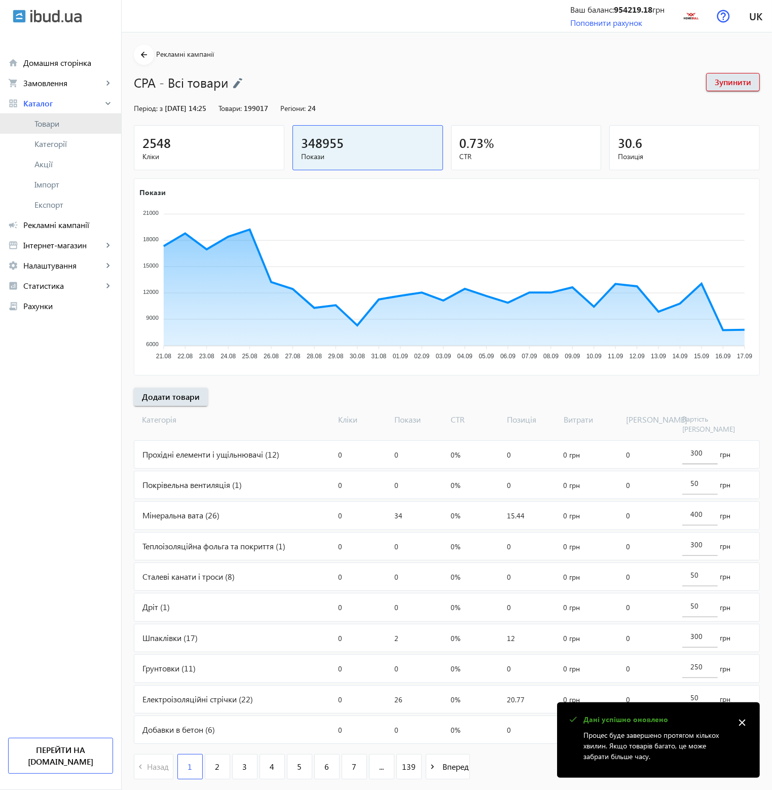
click at [73, 123] on span "Товари" at bounding box center [73, 124] width 79 height 10
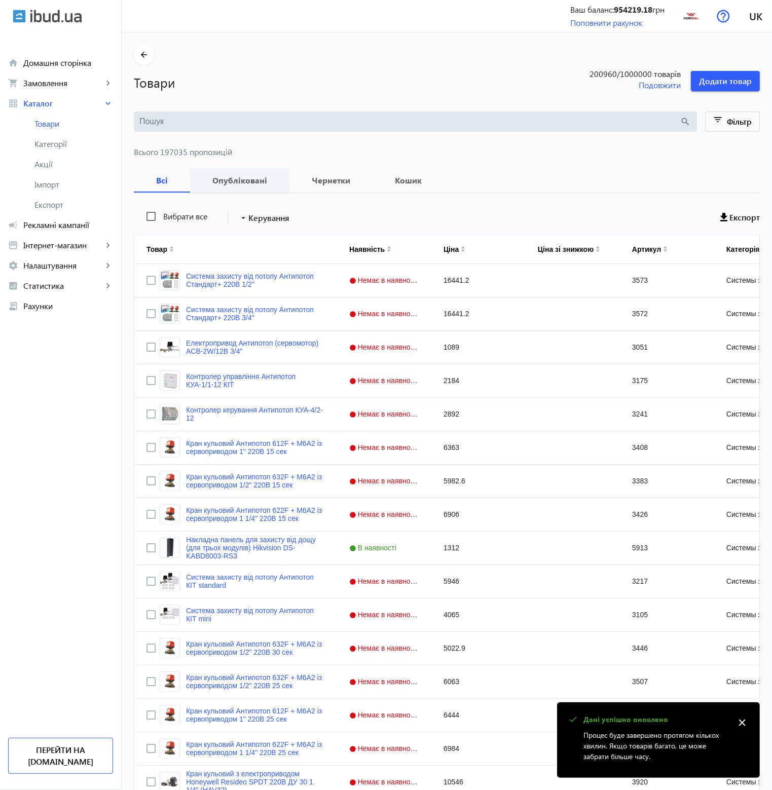
click at [242, 180] on b "Опубліковані" at bounding box center [239, 180] width 75 height 8
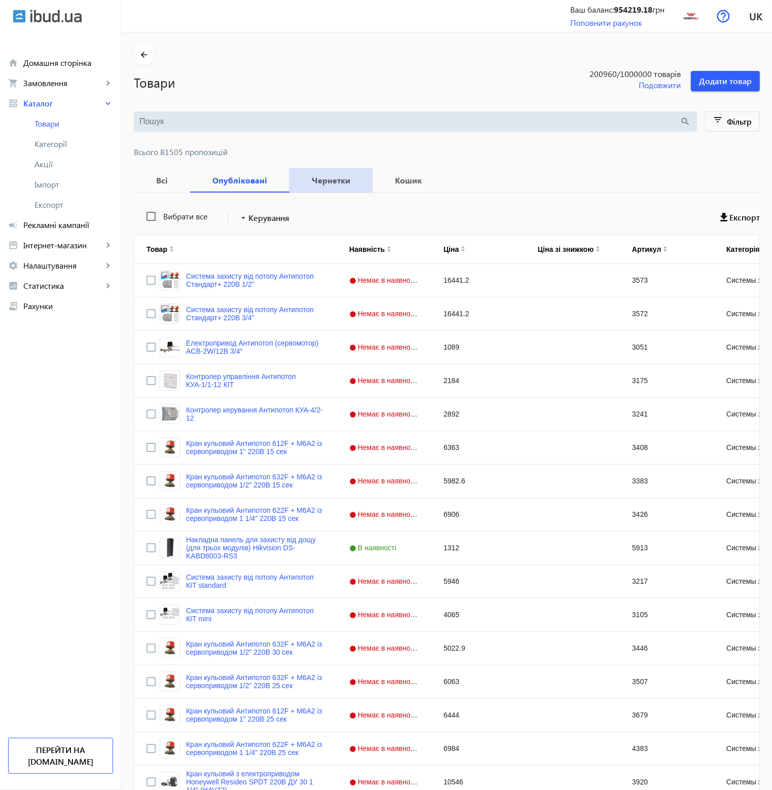
click at [318, 179] on b "Чернетки" at bounding box center [331, 180] width 59 height 8
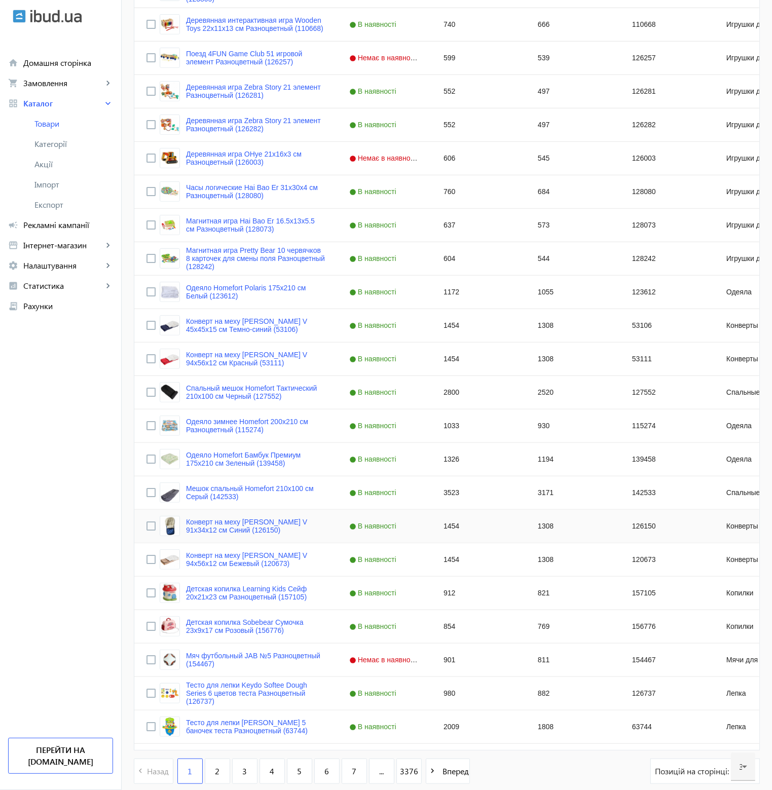
scroll to position [574, 0]
